Goal: Transaction & Acquisition: Download file/media

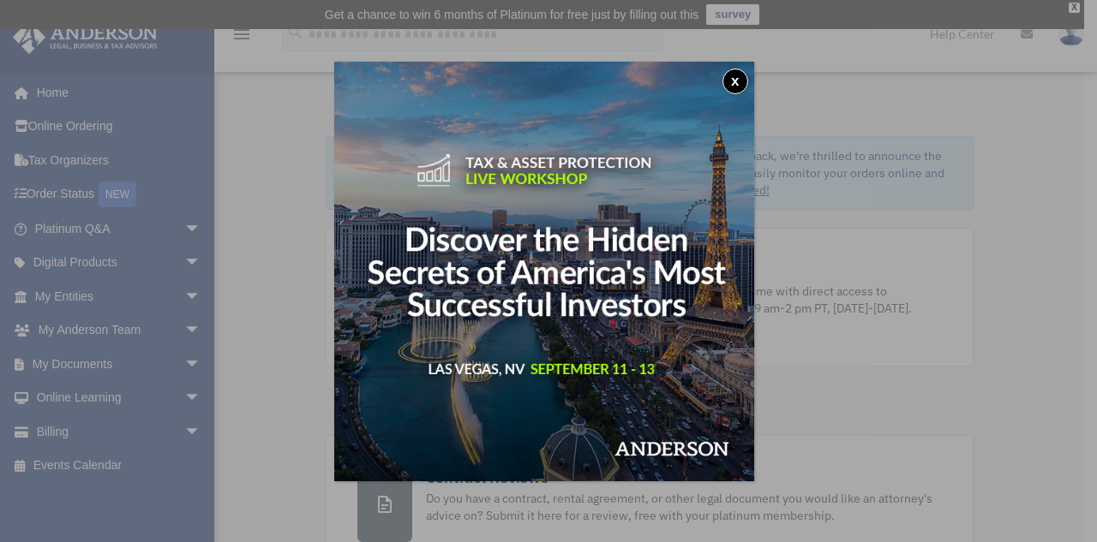
click at [735, 83] on button "x" at bounding box center [735, 82] width 26 height 26
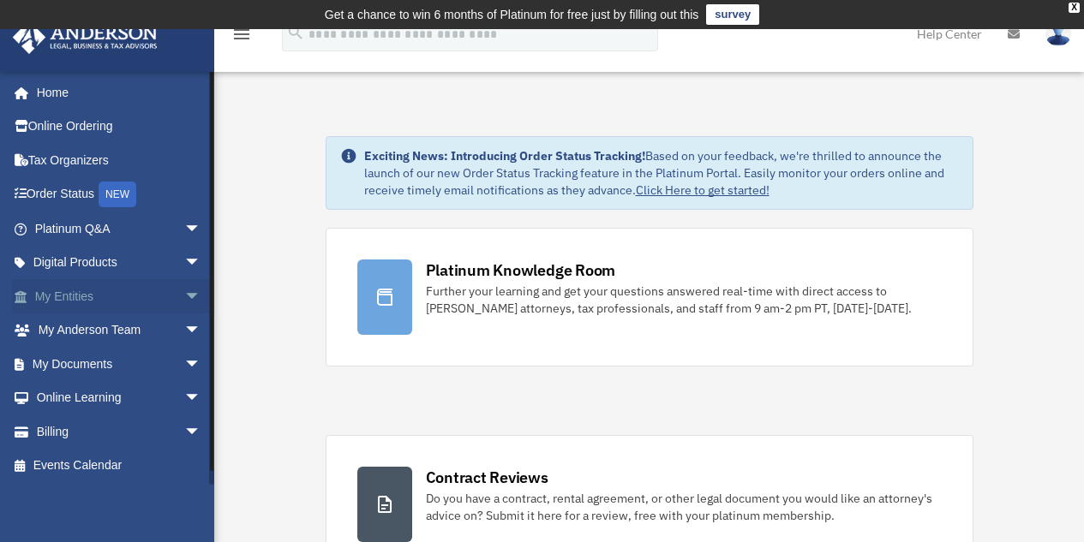
click at [60, 291] on link "My Entities arrow_drop_down" at bounding box center [119, 296] width 215 height 34
click at [74, 299] on link "My Entities arrow_drop_down" at bounding box center [119, 296] width 215 height 34
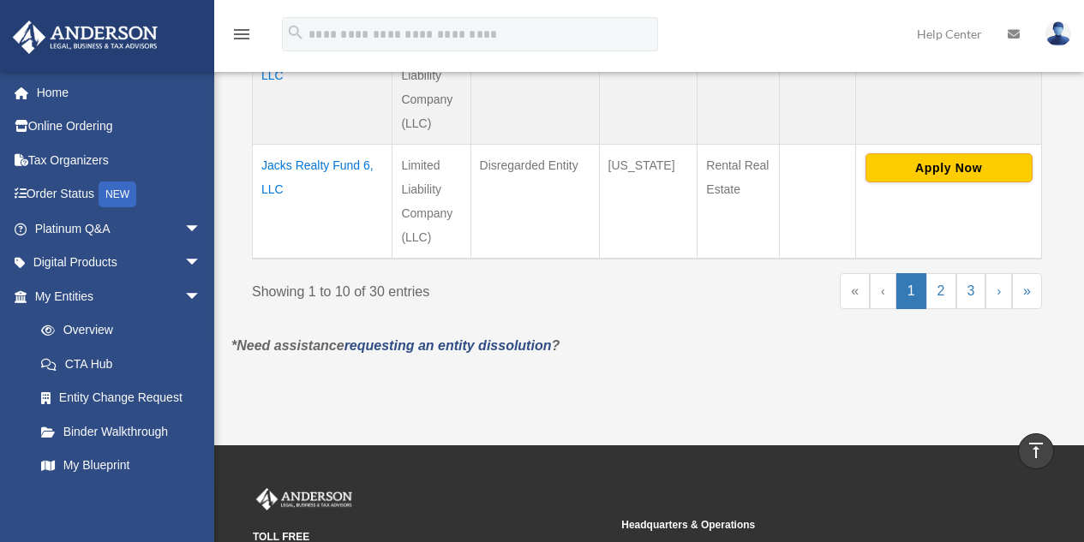
scroll to position [1476, 0]
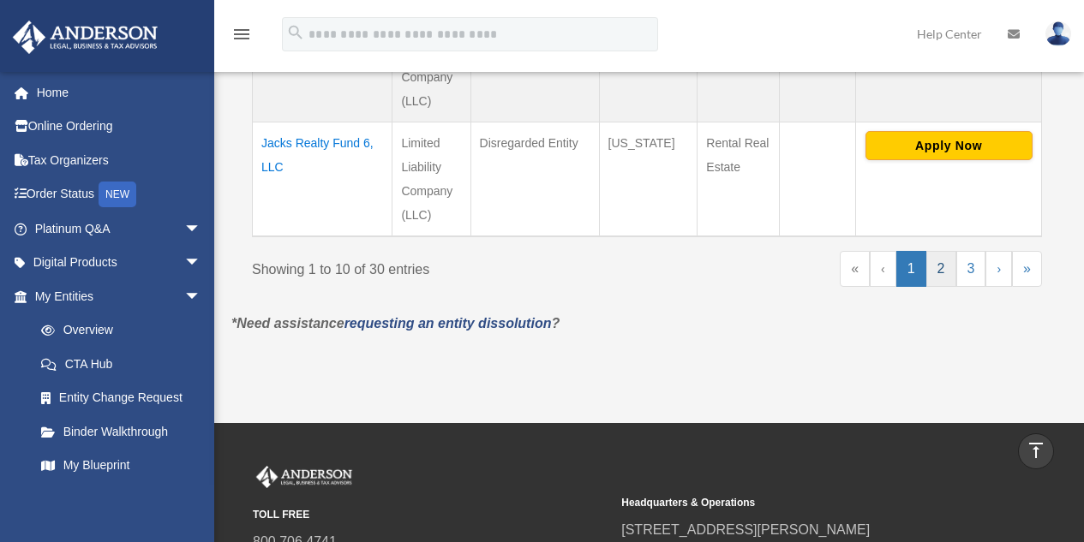
click at [940, 251] on link "2" at bounding box center [941, 269] width 30 height 36
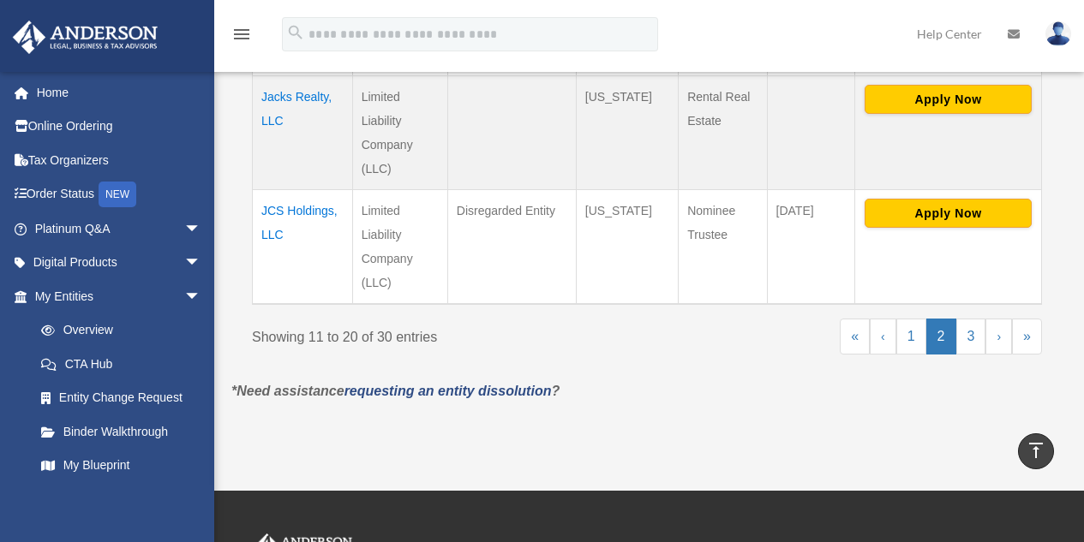
scroll to position [1293, 0]
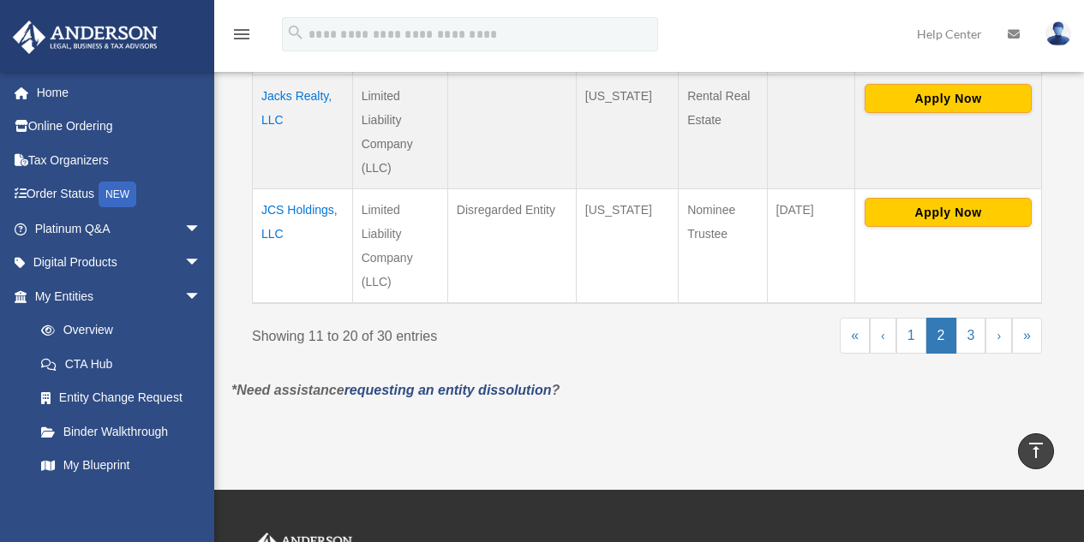
click at [292, 209] on td "JCS Holdings, LLC" at bounding box center [303, 246] width 100 height 115
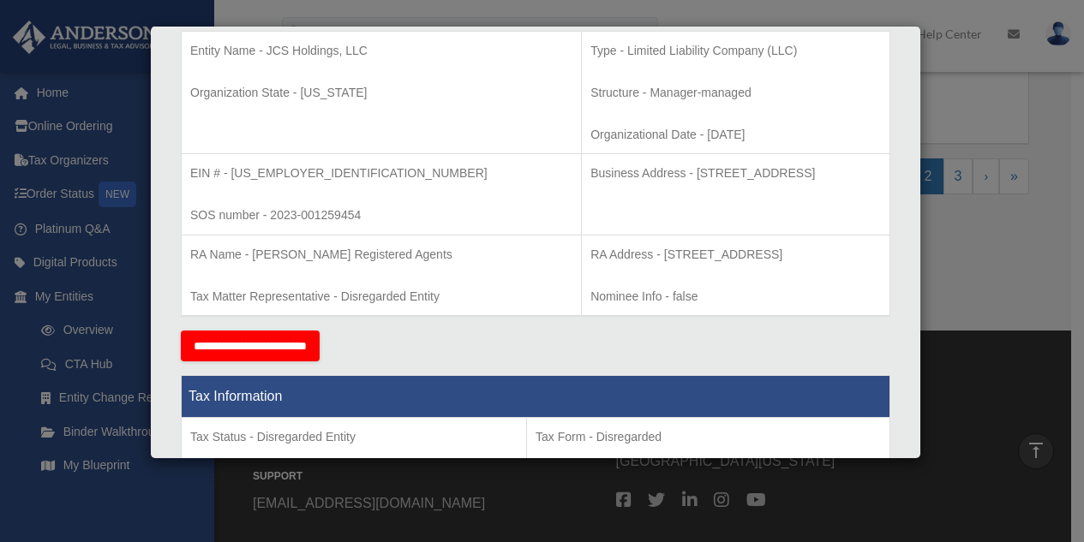
scroll to position [0, 0]
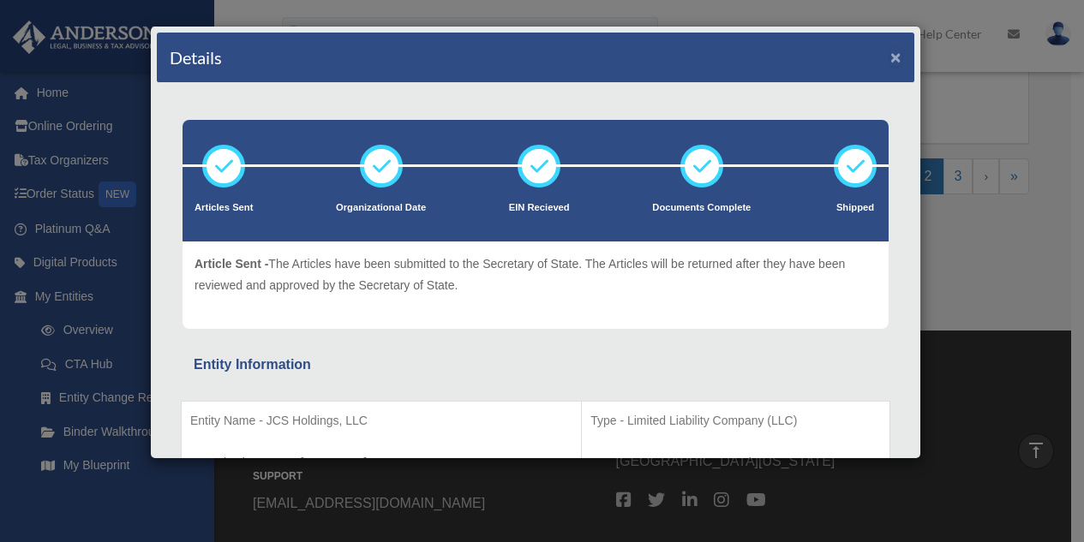
click at [890, 53] on button "×" at bounding box center [895, 57] width 11 height 18
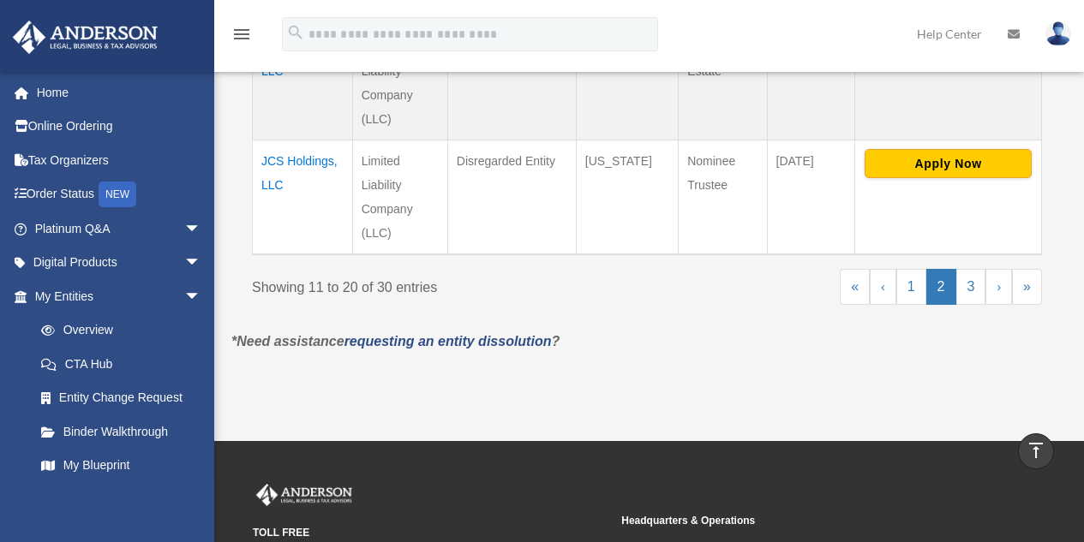
scroll to position [1341, 0]
click at [302, 163] on td "JCS Holdings, LLC" at bounding box center [303, 198] width 100 height 115
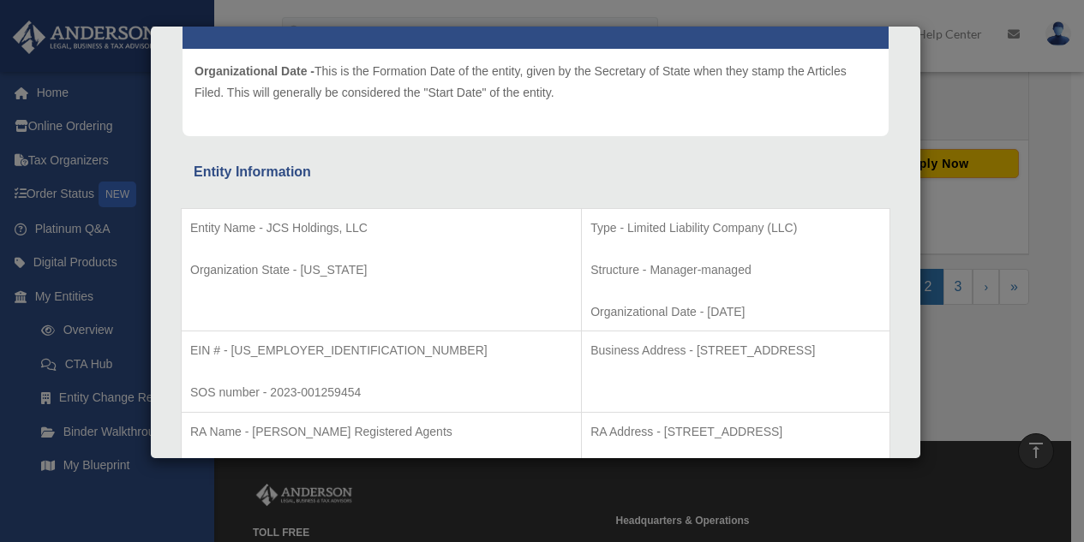
scroll to position [0, 0]
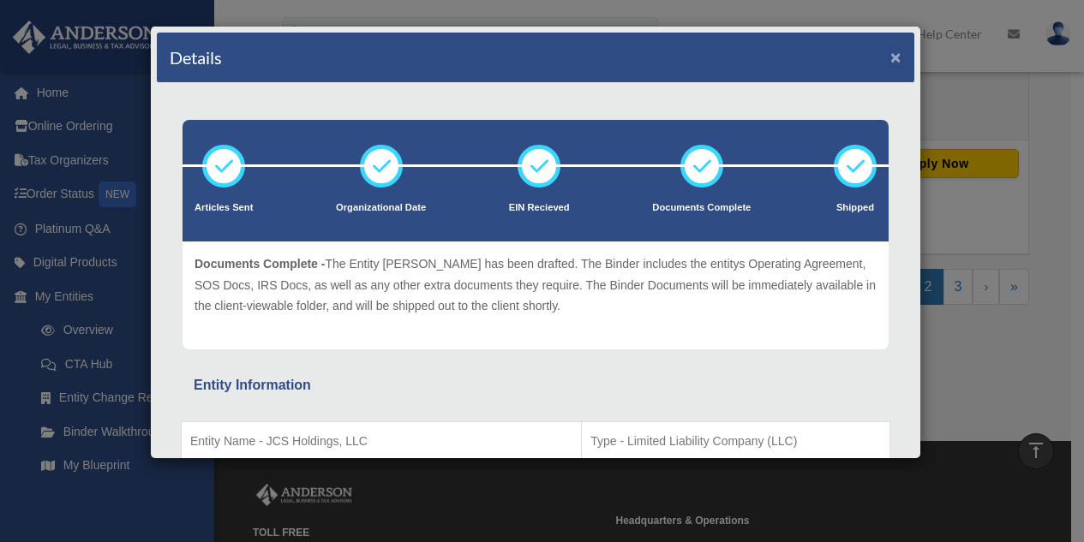
click at [890, 62] on button "×" at bounding box center [895, 57] width 11 height 18
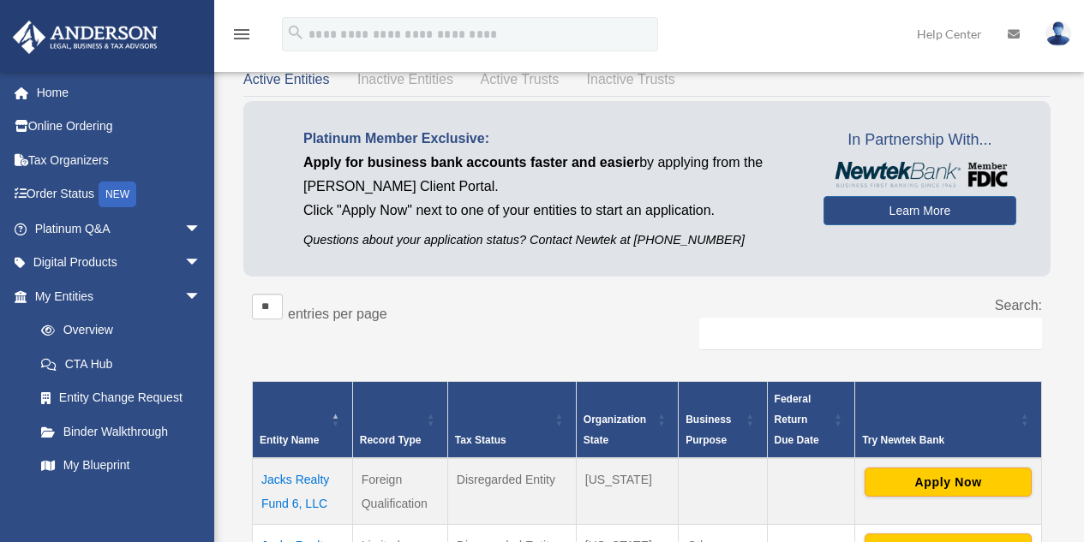
scroll to position [93, 0]
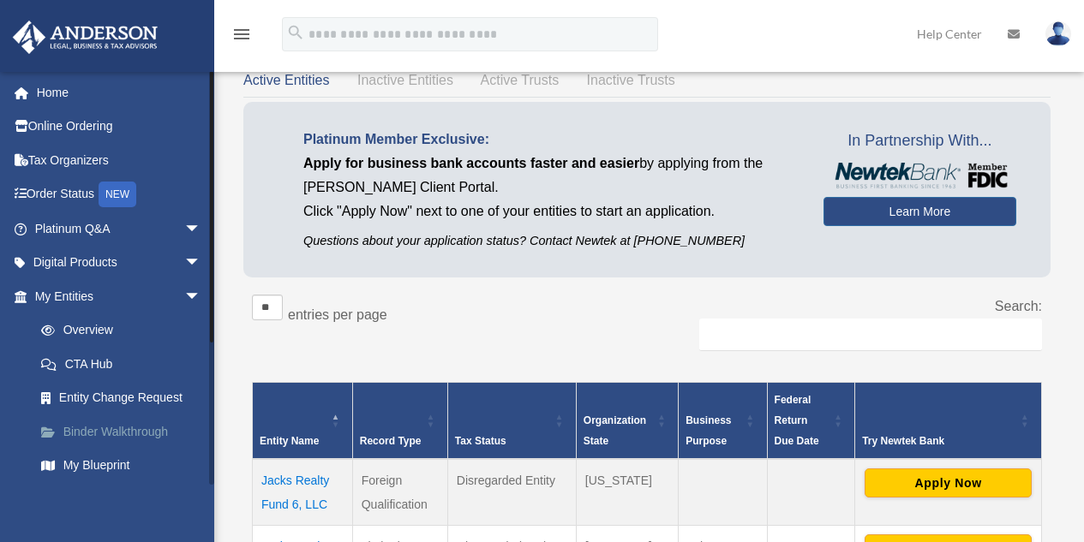
click at [103, 421] on link "Binder Walkthrough" at bounding box center [125, 432] width 203 height 34
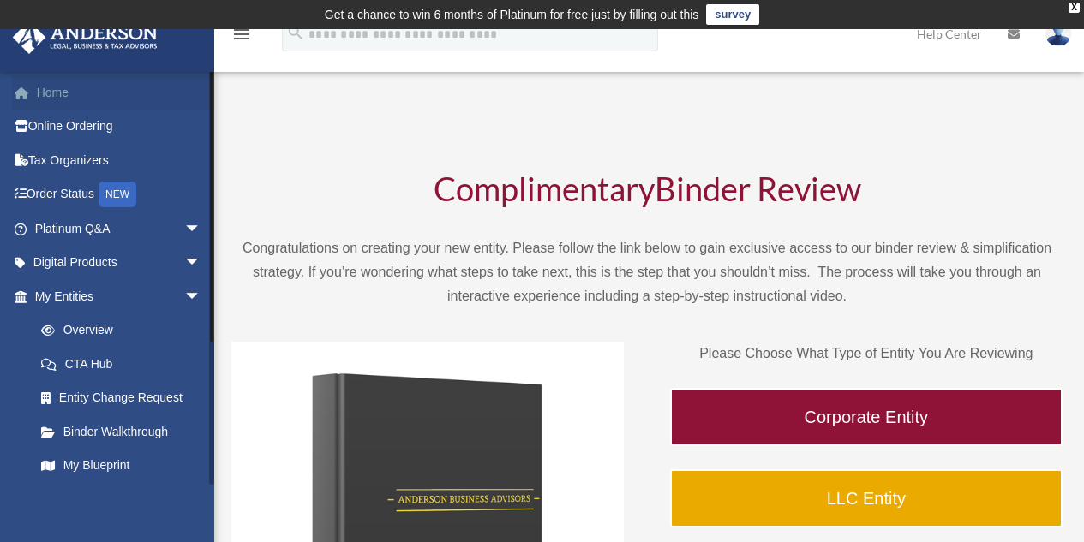
click at [60, 91] on link "Home" at bounding box center [119, 92] width 215 height 34
click at [45, 296] on link "My Entities arrow_drop_down" at bounding box center [119, 296] width 215 height 34
click at [91, 324] on link "Overview" at bounding box center [125, 331] width 203 height 34
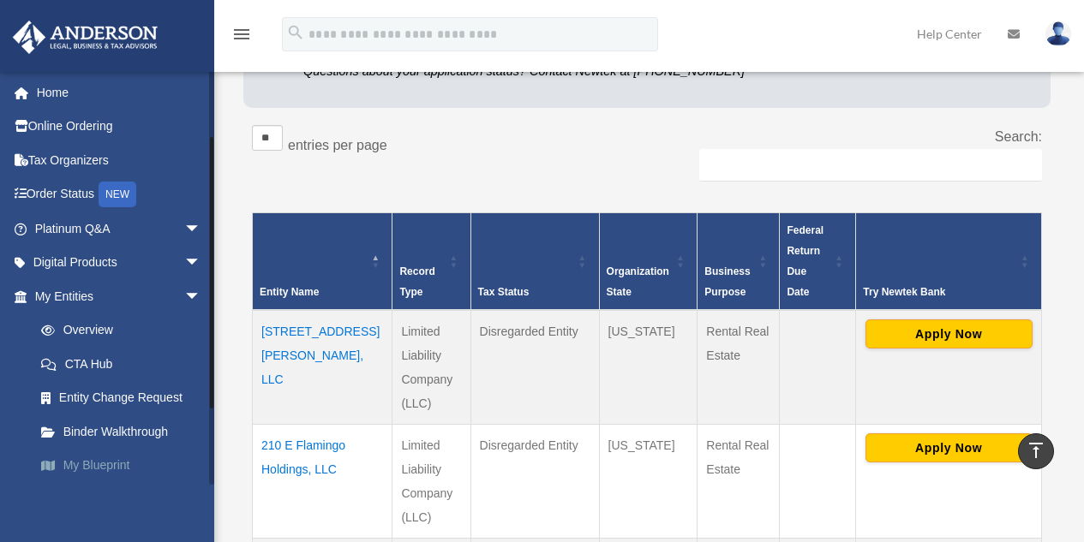
scroll to position [204, 0]
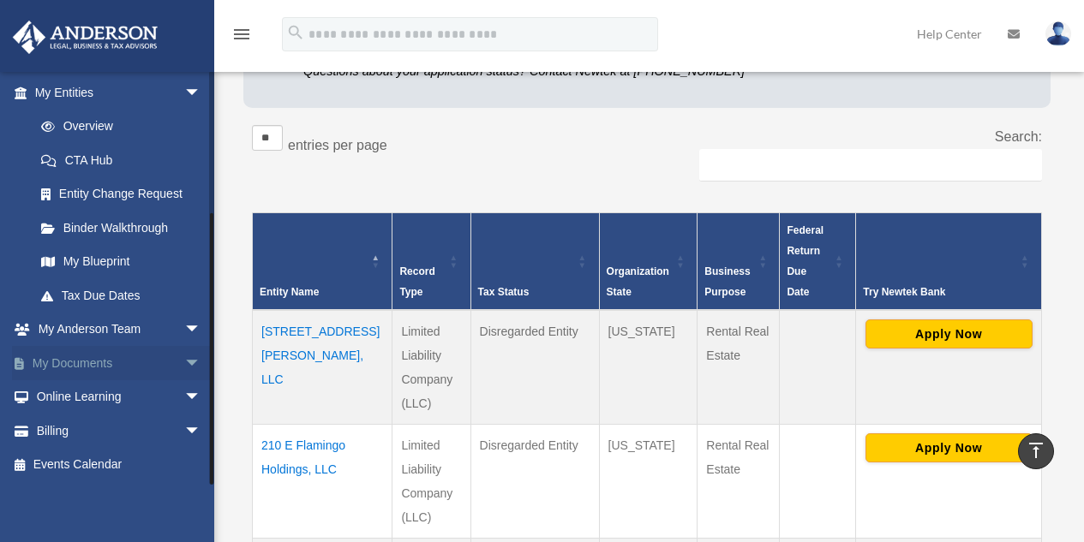
click at [89, 369] on link "My Documents arrow_drop_down" at bounding box center [119, 363] width 215 height 34
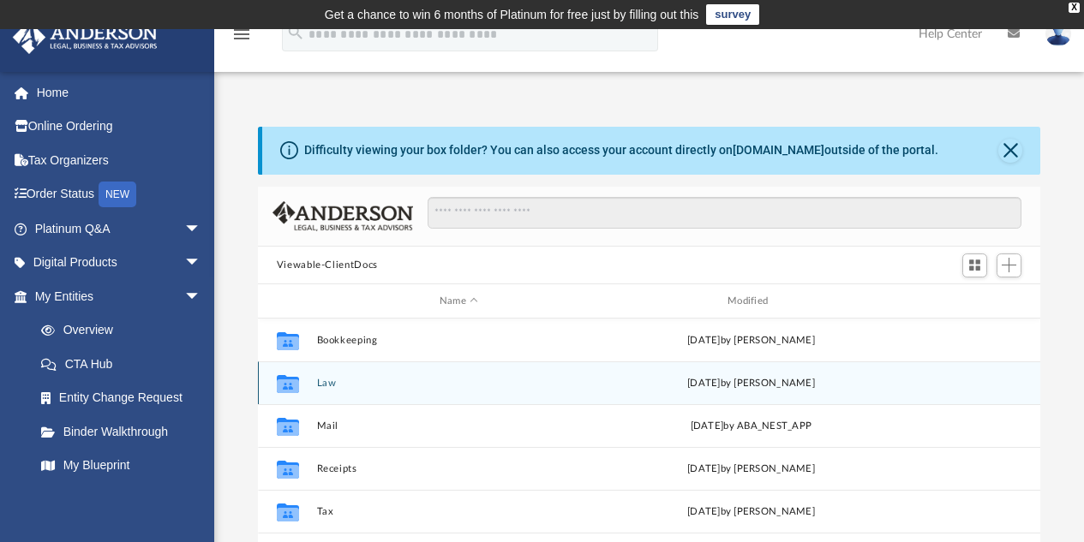
click at [328, 381] on button "Law" at bounding box center [458, 383] width 284 height 11
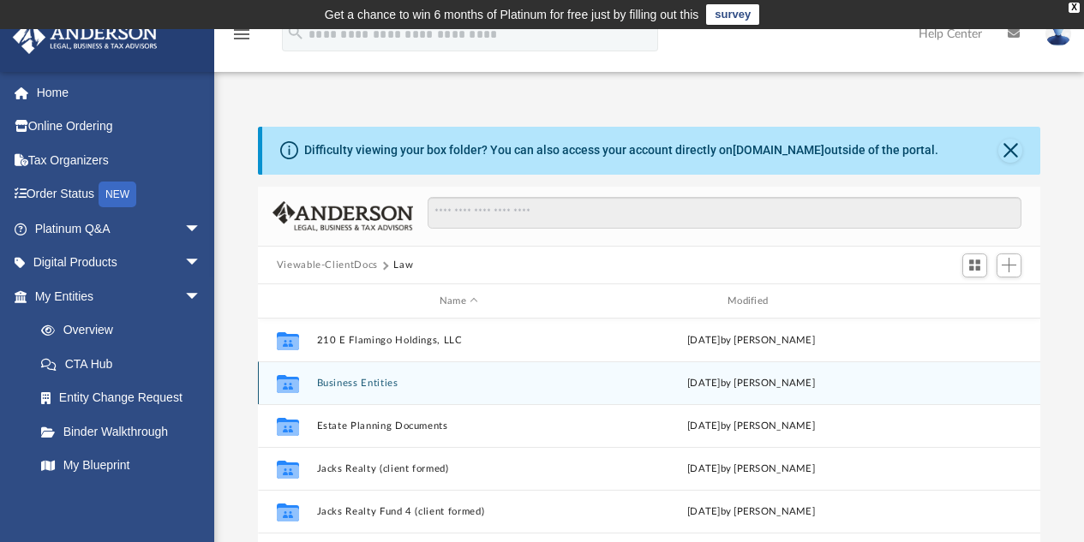
click at [380, 380] on button "Business Entities" at bounding box center [458, 383] width 284 height 11
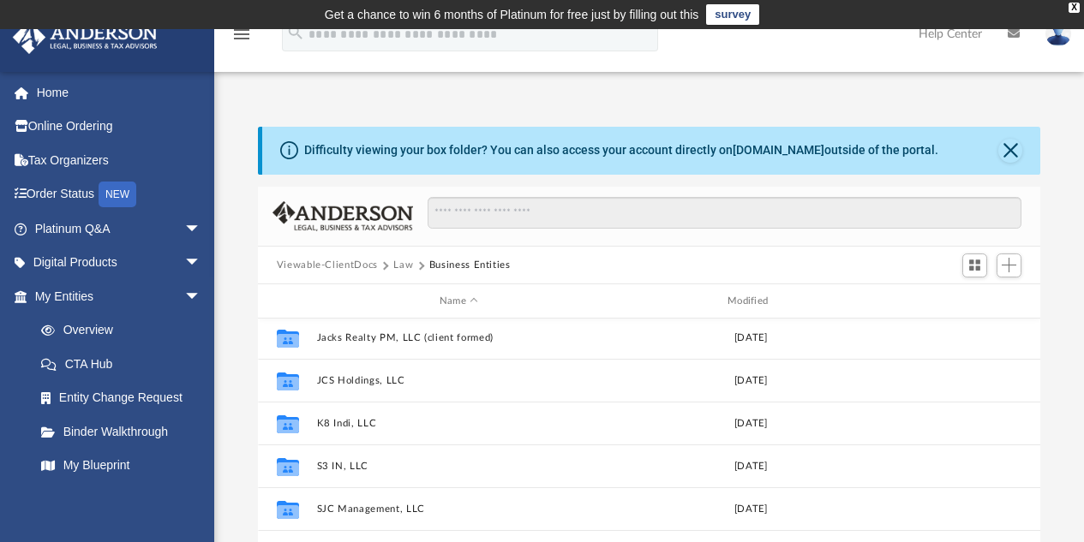
scroll to position [287, 0]
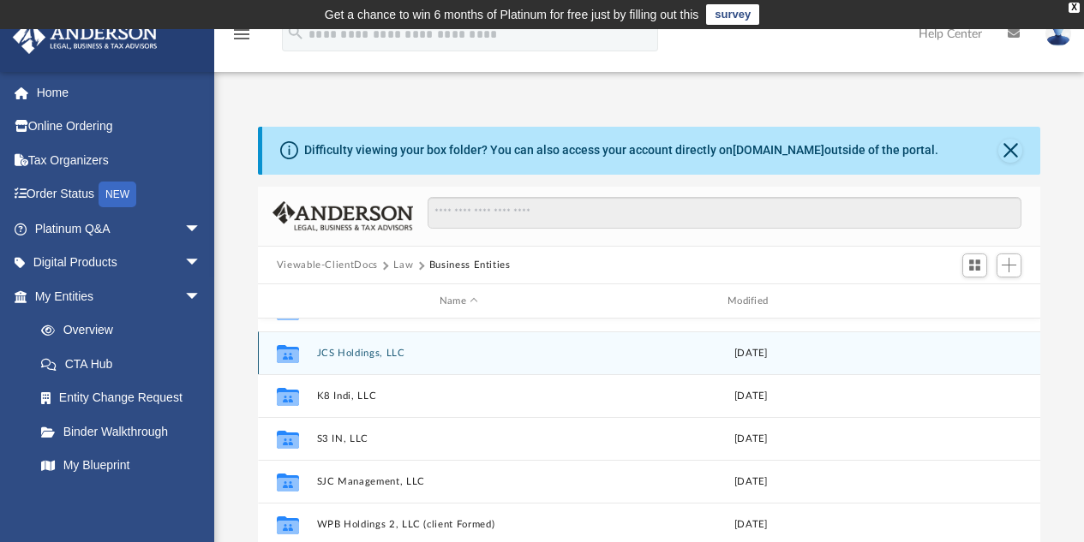
click at [372, 355] on button "JCS Holdings, LLC" at bounding box center [458, 353] width 284 height 11
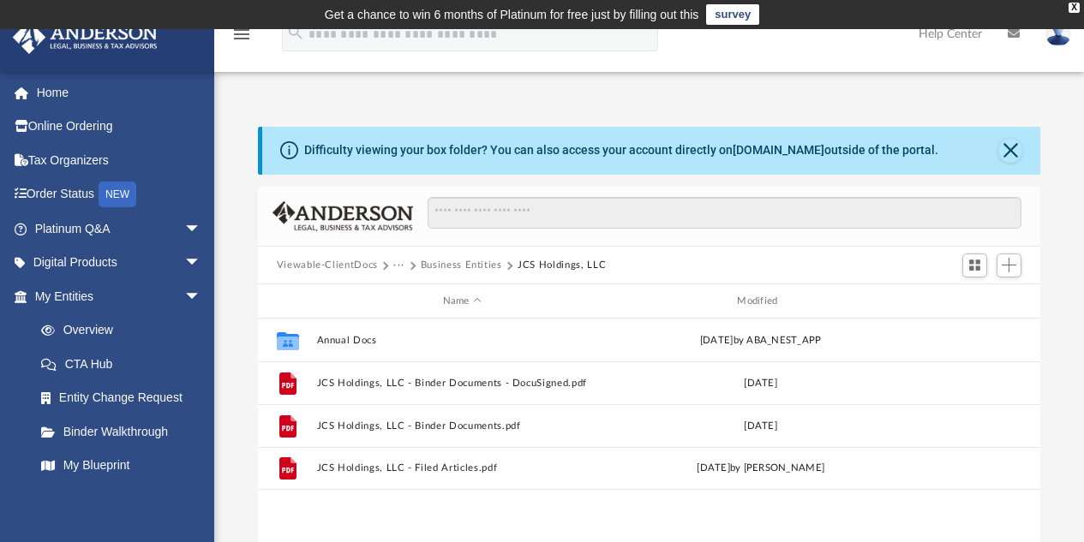
scroll to position [0, 0]
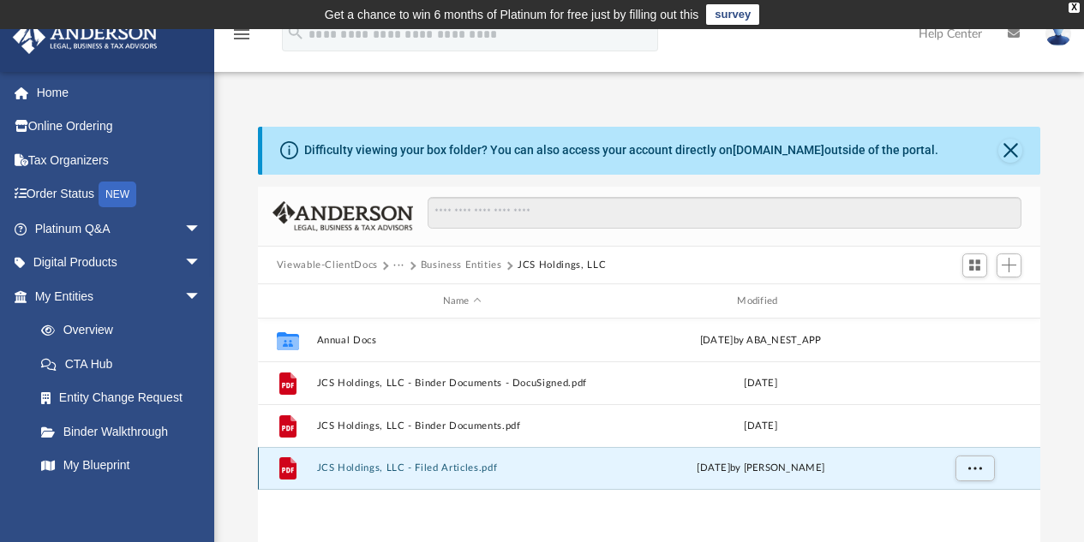
click at [439, 471] on button "JCS Holdings, LLC - Filed Articles.pdf" at bounding box center [461, 469] width 291 height 11
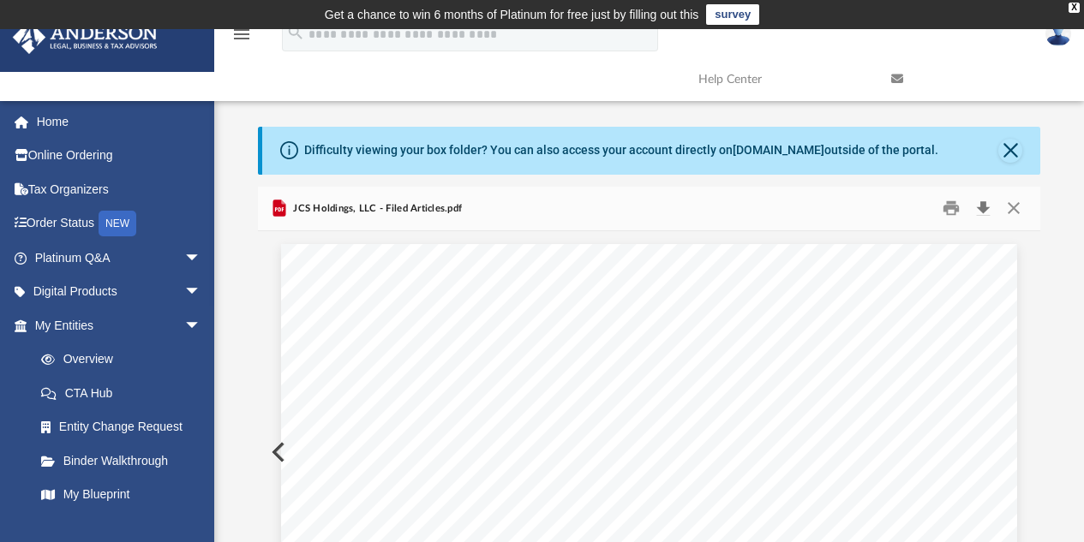
click at [982, 209] on button "Download" at bounding box center [982, 208] width 31 height 27
click at [1016, 148] on button "Close" at bounding box center [1010, 151] width 24 height 24
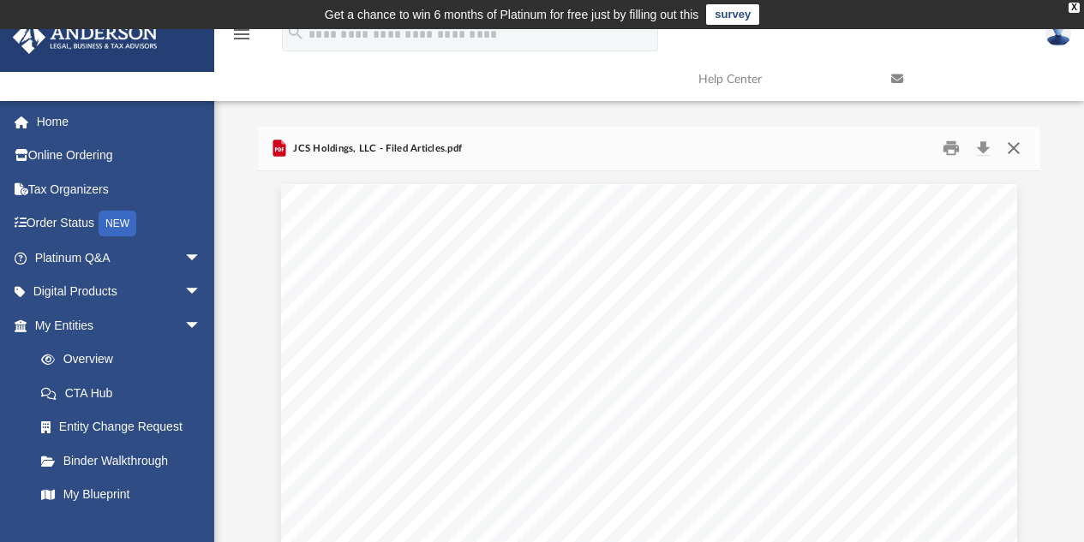
click at [1016, 148] on button "Close" at bounding box center [1013, 148] width 31 height 27
